Goal: Information Seeking & Learning: Learn about a topic

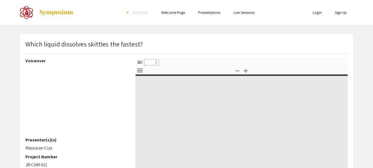
select select "custom"
type input "0"
select select "custom"
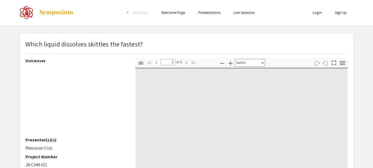
type input "1"
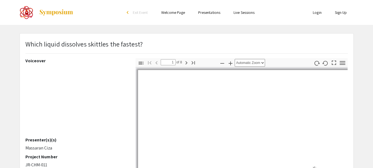
select select "auto"
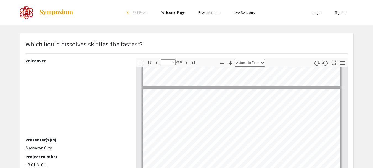
scroll to position [549, 0]
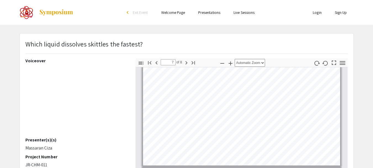
type input "8"
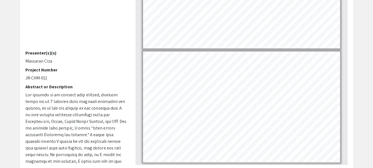
scroll to position [87, 0]
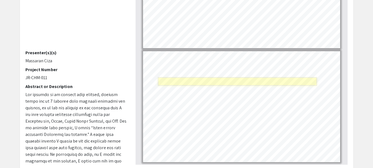
click at [281, 79] on link "Page 8" at bounding box center [237, 81] width 159 height 8
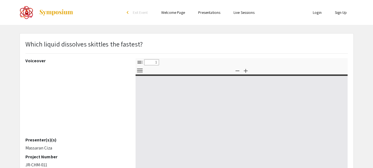
select select "custom"
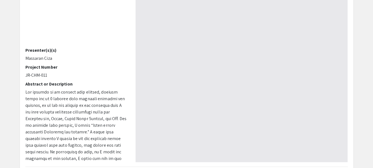
type input "0"
select select "custom"
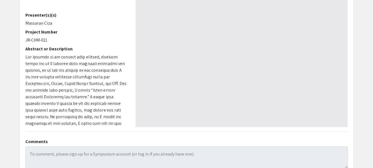
scroll to position [125, 0]
type input "1"
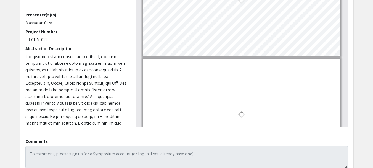
select select "auto"
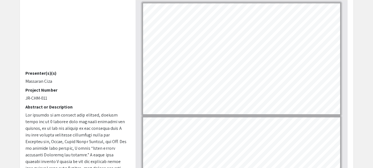
scroll to position [0, 0]
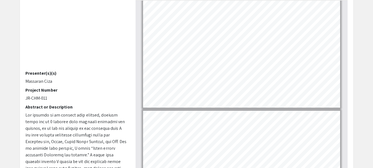
type input "1"
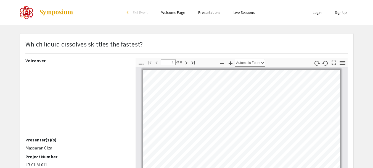
click at [169, 13] on link "Welcome Page" at bounding box center [173, 12] width 24 height 5
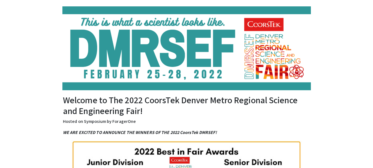
scroll to position [21, 0]
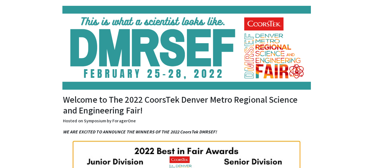
click at [131, 101] on h2 "Welcome to The 2022 CoorsTek Denver Metro Regional Science and Engineering Fair!" at bounding box center [186, 104] width 247 height 21
drag, startPoint x: 127, startPoint y: 103, endPoint x: 131, endPoint y: 101, distance: 4.0
click at [131, 101] on h2 "Welcome to The 2022 CoorsTek Denver Metro Regional Science and Engineering Fair!" at bounding box center [186, 104] width 247 height 21
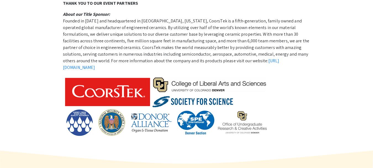
scroll to position [516, 0]
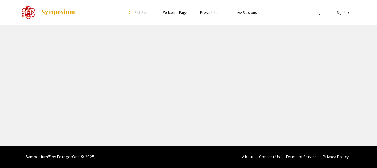
select select "custom"
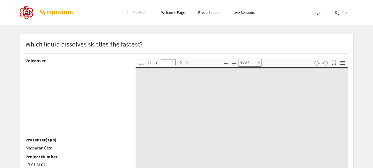
type input "0"
select select "custom"
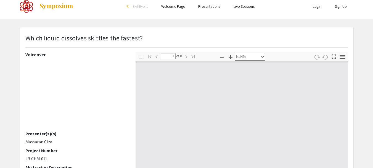
scroll to position [7, 0]
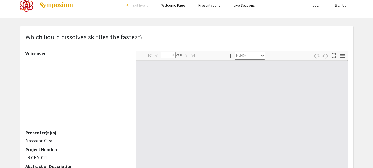
type input "1"
select select "auto"
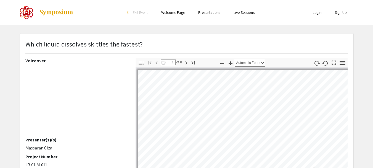
scroll to position [22, 0]
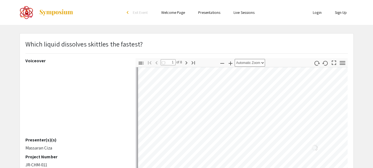
type input "1"
select select "auto"
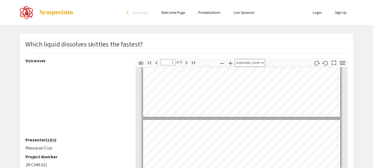
scroll to position [0, 0]
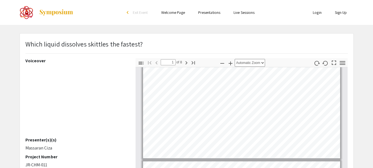
type input "2"
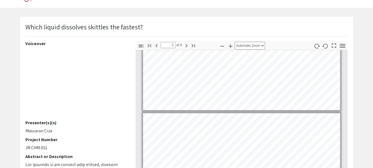
scroll to position [54, 0]
select select "page-width"
click at [0, 110] on app-presentation "Which liquid dissolves skittles the fastest? Voiceover Presenter(s)(s) Massaran…" at bounding box center [186, 155] width 373 height 279
click at [11, 36] on app-presentation "Which liquid dissolves skittles the fastest? Voiceover Presenter(s)(s) Massaran…" at bounding box center [186, 155] width 373 height 279
click at [193, 27] on div "Which liquid dissolves skittles the fastest?" at bounding box center [186, 31] width 331 height 19
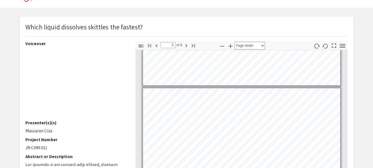
scroll to position [463, 0]
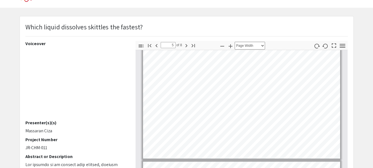
click at [240, 24] on div "Which liquid dissolves skittles the fastest? Voiceover Presenter(s)(s) Massaran…" at bounding box center [187, 155] width 334 height 279
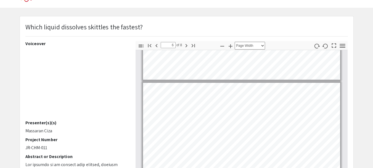
click at [227, 17] on div "Which liquid dissolves skittles the fastest? Voiceover Presenter(s)(s) Massaran…" at bounding box center [187, 155] width 334 height 279
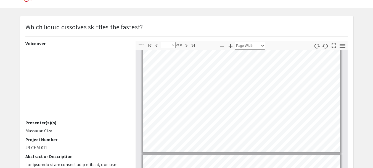
scroll to position [468, 0]
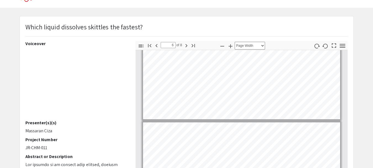
type input "5"
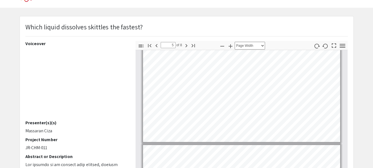
click at [254, 151] on html "Skip navigation arrow_back_ios Exit Event Welcome Page Presentations Live Sessi…" at bounding box center [186, 67] width 373 height 168
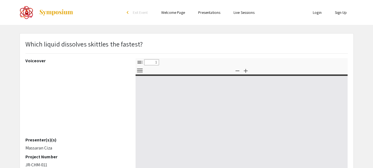
select select "custom"
type input "0"
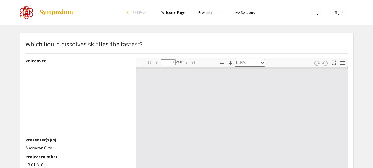
select select "auto"
type input "1"
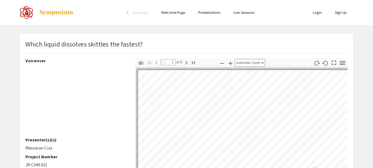
select select "page-width"
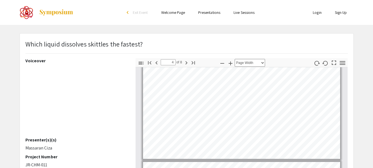
scroll to position [363, 0]
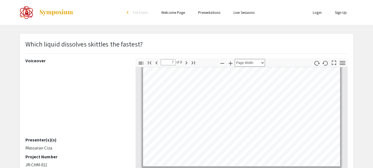
type input "8"
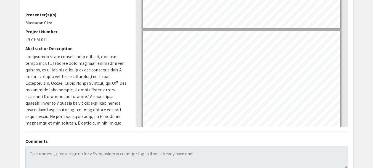
scroll to position [729, 0]
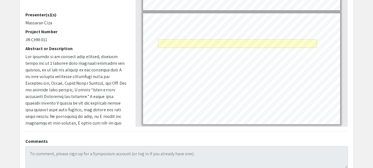
click at [248, 43] on link "Page 8" at bounding box center [237, 43] width 159 height 8
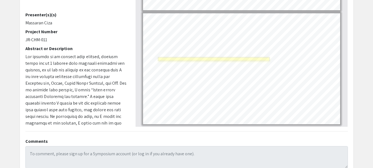
click at [185, 60] on link "Page 8" at bounding box center [214, 59] width 112 height 4
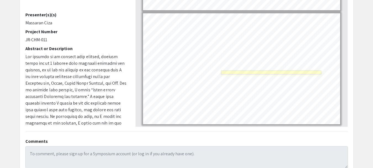
click at [247, 73] on link "Page 8" at bounding box center [271, 72] width 100 height 4
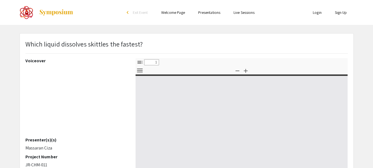
select select "custom"
type input "0"
select select "custom"
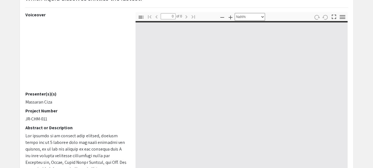
scroll to position [46, 0]
type input "1"
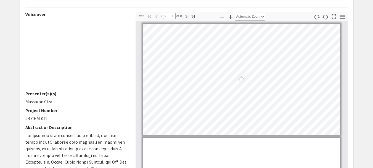
select select "page-width"
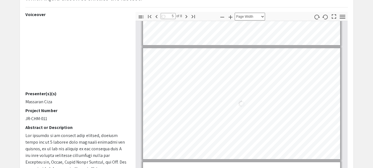
scroll to position [407, 0]
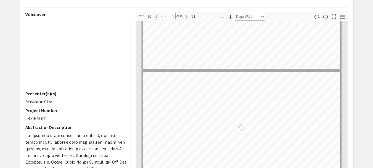
click at [214, 124] on div "Loading…" at bounding box center [241, 127] width 197 height 111
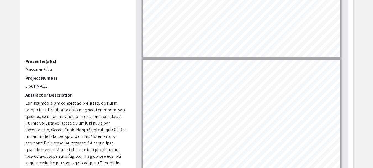
scroll to position [624, 0]
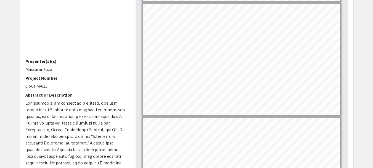
click at [140, 89] on html "Skip navigation arrow_back_ios Exit Event Welcome Page Presentations Live Sessi…" at bounding box center [186, 6] width 373 height 168
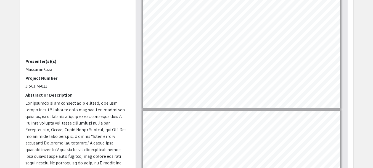
click at [190, 89] on html "Skip navigation arrow_back_ios Exit Event Welcome Page Presentations Live Sessi…" at bounding box center [186, 6] width 373 height 168
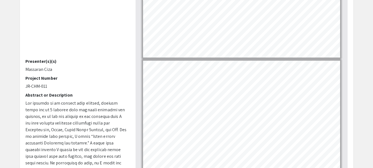
scroll to position [269, 0]
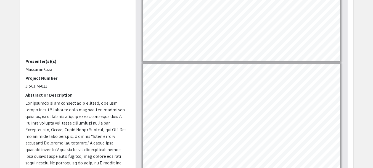
click at [168, 89] on html "Skip navigation arrow_back_ios Exit Event Welcome Page Presentations Live Sessi…" at bounding box center [186, 6] width 373 height 168
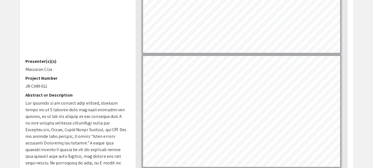
click at [166, 89] on html "Skip navigation arrow_back_ios Exit Event Welcome Page Presentations Live Sessi…" at bounding box center [186, 6] width 373 height 168
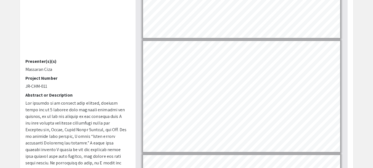
click at [155, 89] on html "Skip navigation arrow_back_ios Exit Event Welcome Page Presentations Live Sessi…" at bounding box center [186, 6] width 373 height 168
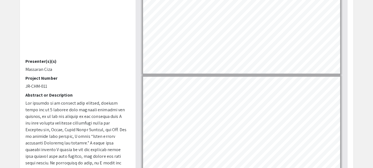
scroll to position [152, 0]
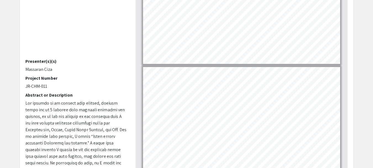
type input "3"
select select "custom"
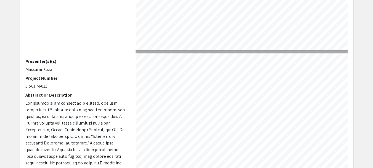
type input "2"
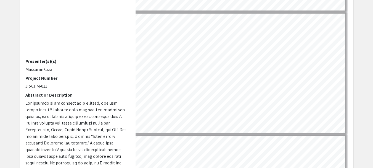
select select "0.5"
type input "1"
select select "custom"
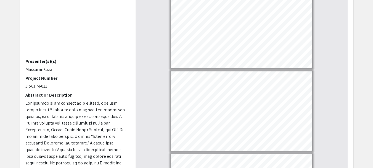
type input "2"
select select "0.5"
type input "1"
select select "custom"
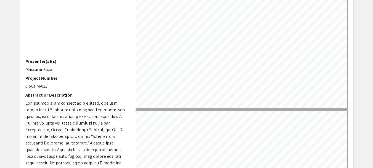
type input "2"
select select "custom"
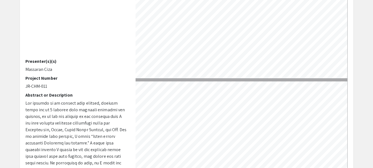
type input "3"
select select "custom"
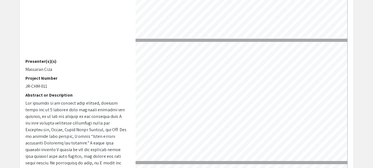
scroll to position [194, 2]
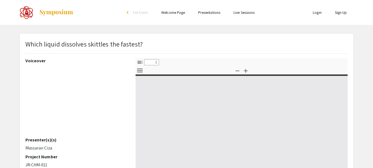
scroll to position [71, 0]
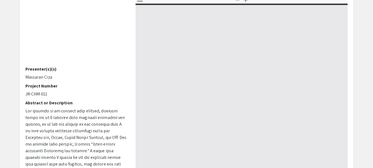
type input "0"
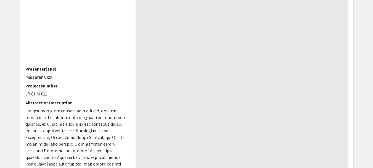
select select "custom"
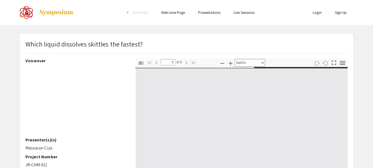
type input "1"
select select "auto"
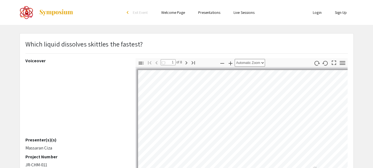
type input "1"
select select "custom"
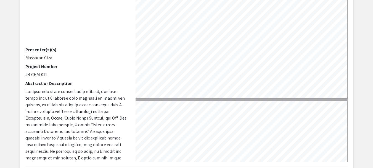
scroll to position [92, 0]
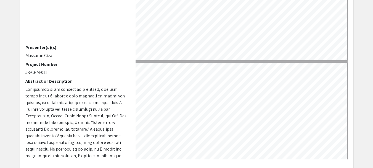
type input "2"
select select "custom"
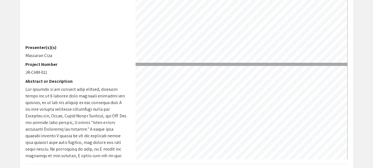
type input "3"
select select "custom"
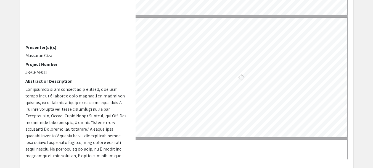
type input "4"
select select "custom"
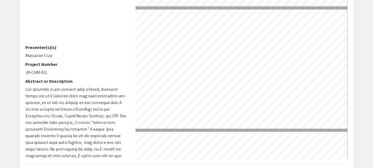
scroll to position [335, 0]
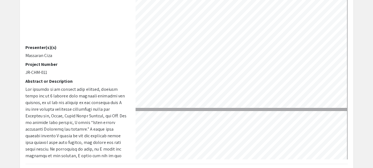
type input "5"
select select "custom"
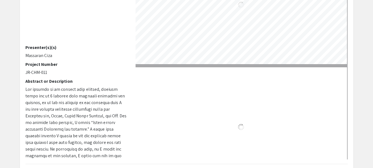
type input "6"
select select "custom"
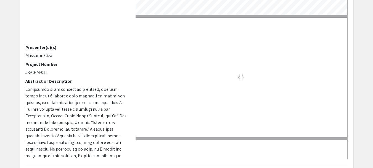
type input "5"
select select "custom"
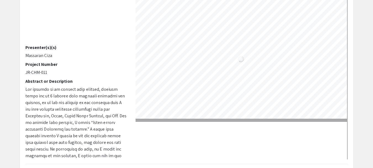
type input "4"
select select "custom"
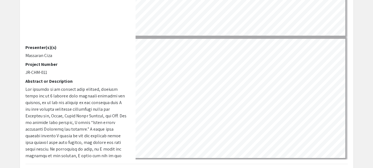
scroll to position [305, 0]
